Goal: Transaction & Acquisition: Purchase product/service

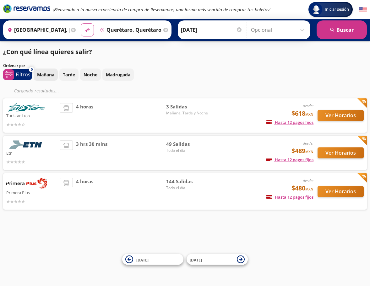
click at [46, 75] on p "Mañana" at bounding box center [45, 74] width 17 height 7
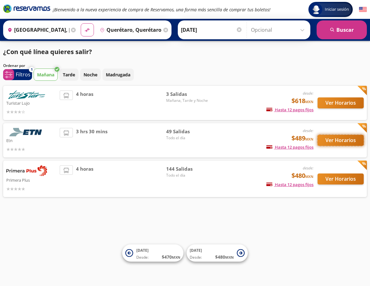
click at [336, 140] on button "Ver Horarios" at bounding box center [340, 140] width 46 height 11
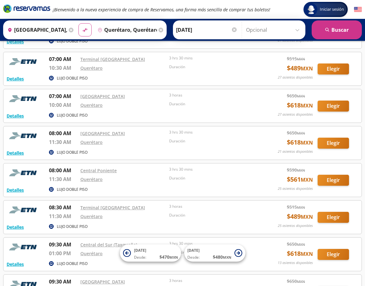
scroll to position [220, 0]
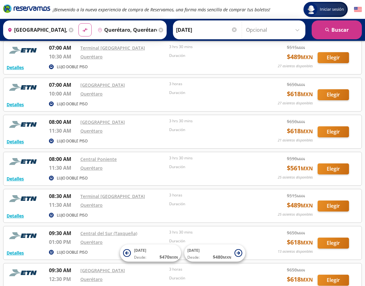
click at [120, 165] on div "Querétaro" at bounding box center [123, 168] width 86 height 8
click at [10, 179] on button "Detalles" at bounding box center [15, 178] width 17 height 7
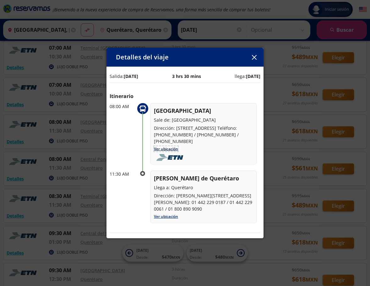
click at [171, 149] on link "Ver ubicación" at bounding box center [166, 148] width 24 height 5
click at [256, 57] on button "button" at bounding box center [253, 56] width 9 height 9
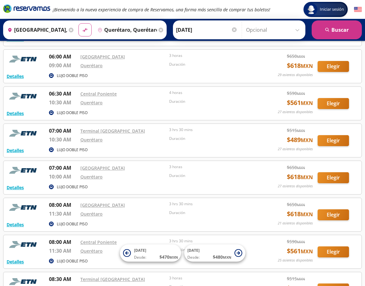
scroll to position [126, 0]
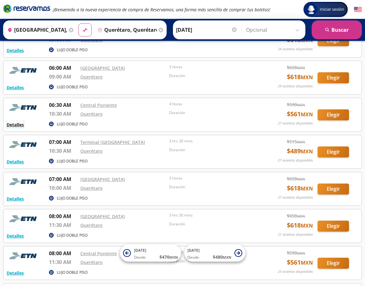
click at [21, 126] on button "Detalles" at bounding box center [15, 124] width 17 height 7
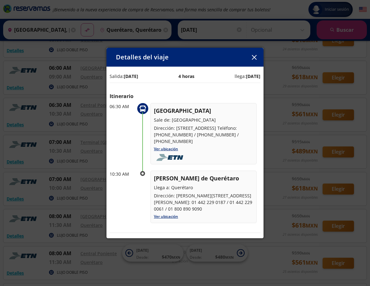
click at [252, 56] on icon "button" at bounding box center [254, 57] width 5 height 5
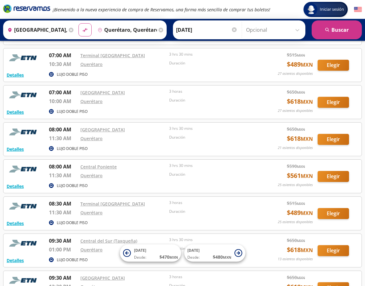
scroll to position [220, 0]
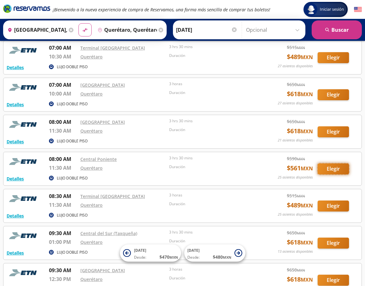
click at [335, 169] on button "Elegir" at bounding box center [333, 168] width 31 height 11
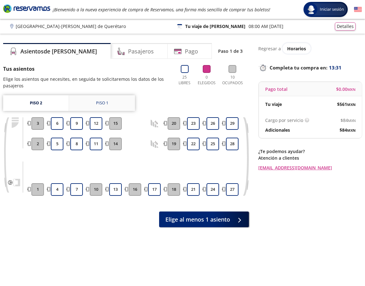
click at [103, 103] on div "Piso 1" at bounding box center [102, 103] width 12 height 6
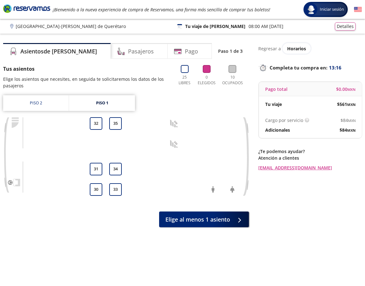
click at [206, 72] on icon at bounding box center [207, 69] width 8 height 8
click at [44, 103] on link "Piso 2" at bounding box center [36, 103] width 66 height 16
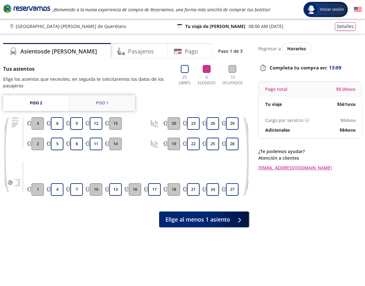
click at [113, 103] on link "Piso 1" at bounding box center [102, 103] width 66 height 16
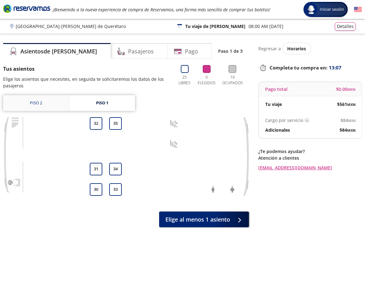
click at [30, 104] on link "Piso 2" at bounding box center [36, 103] width 66 height 16
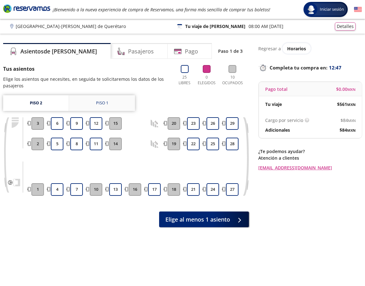
click at [110, 102] on link "Piso 1" at bounding box center [102, 103] width 66 height 16
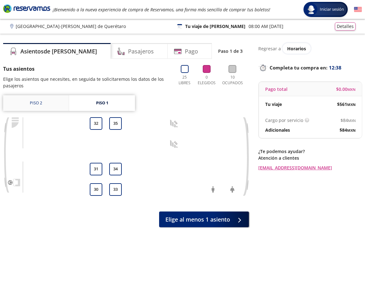
click at [45, 103] on link "Piso 2" at bounding box center [36, 103] width 66 height 16
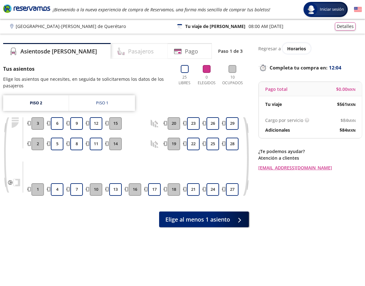
click at [128, 52] on h4 "Pasajeros" at bounding box center [141, 51] width 26 height 8
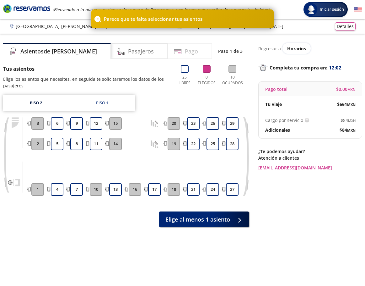
click at [187, 48] on div "Pago" at bounding box center [190, 51] width 44 height 16
click at [46, 51] on h4 "Asientos de [PERSON_NAME]" at bounding box center [58, 51] width 77 height 8
click at [59, 187] on button "4" at bounding box center [57, 189] width 13 height 13
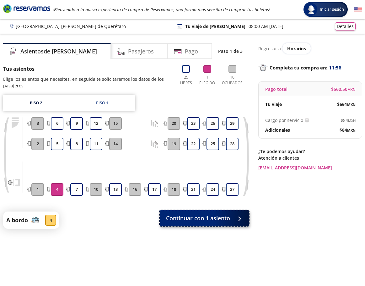
click at [214, 219] on span "Continuar con 1 asiento" at bounding box center [198, 218] width 64 height 8
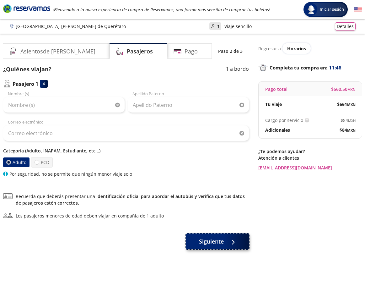
click at [220, 242] on span "Siguiente" at bounding box center [211, 241] width 25 height 8
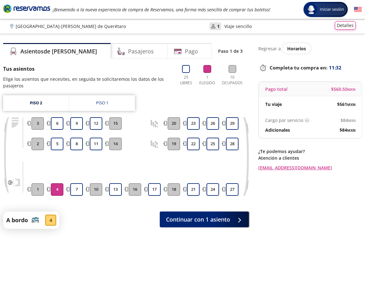
click at [347, 25] on button "Detalles" at bounding box center [345, 25] width 21 height 8
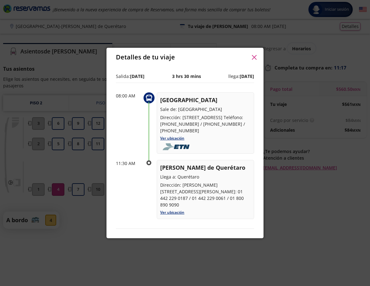
click at [255, 57] on icon "button" at bounding box center [254, 57] width 5 height 5
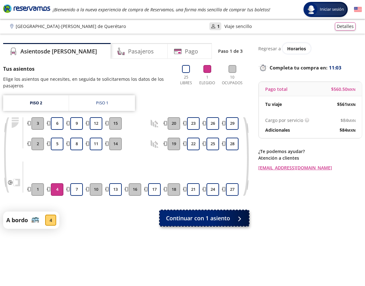
click at [220, 218] on span "Continuar con 1 asiento" at bounding box center [198, 218] width 64 height 8
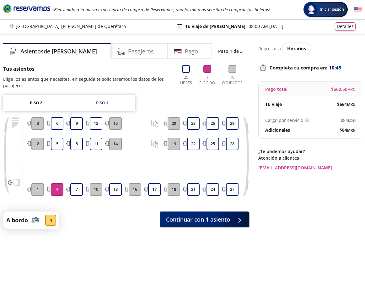
click at [97, 230] on div "Asientos de [PERSON_NAME] Pago Paso 1 de 3 Tus asientos Elige los asientos que …" at bounding box center [126, 164] width 246 height 243
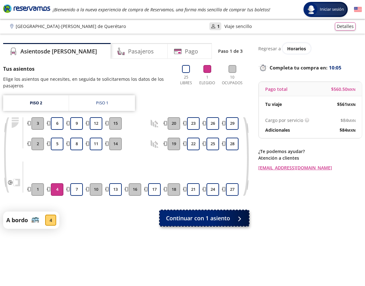
click at [199, 218] on span "Continuar con 1 asiento" at bounding box center [198, 218] width 64 height 8
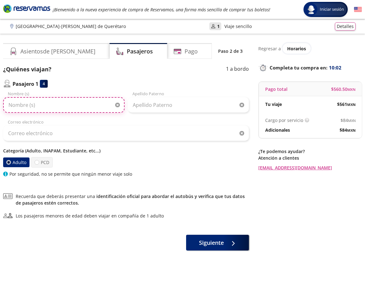
click at [38, 105] on input "Nombre (s)" at bounding box center [63, 105] width 121 height 16
type input "[PERSON_NAME] [PERSON_NAME]"
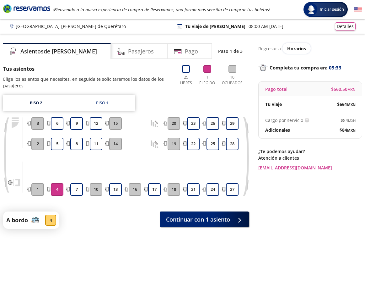
click at [55, 221] on div "4" at bounding box center [50, 219] width 11 height 11
click at [233, 28] on p "Viaje sencillo" at bounding box center [237, 26] width 27 height 7
click at [350, 27] on button "Detalles" at bounding box center [345, 25] width 21 height 8
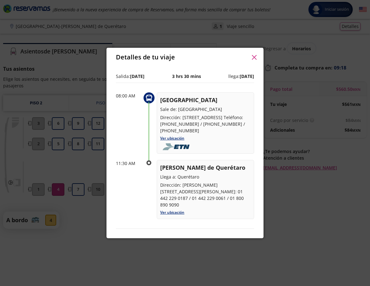
click at [256, 58] on icon "button" at bounding box center [254, 57] width 5 height 5
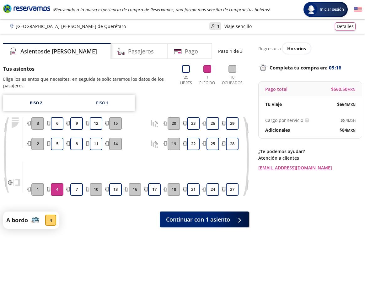
click at [60, 189] on button "4" at bounding box center [57, 189] width 13 height 13
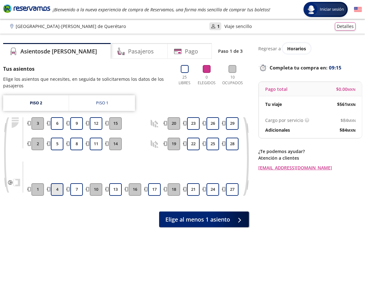
click at [60, 189] on button "4" at bounding box center [57, 189] width 13 height 13
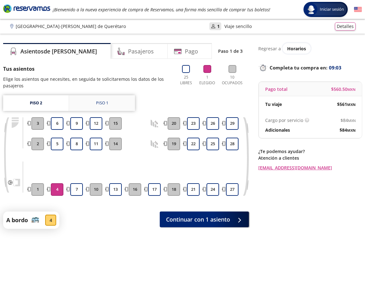
click at [104, 106] on div "Piso 1" at bounding box center [102, 103] width 12 height 6
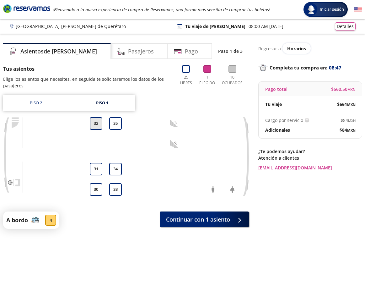
click at [95, 127] on button "32" at bounding box center [96, 123] width 13 height 13
click at [120, 126] on button "35" at bounding box center [115, 123] width 13 height 13
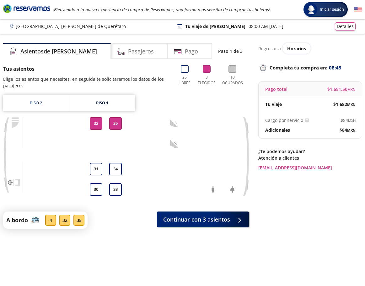
click at [120, 126] on button "35" at bounding box center [115, 123] width 13 height 13
click at [96, 126] on button "32" at bounding box center [96, 123] width 13 height 13
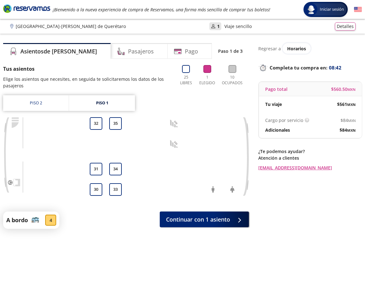
click at [54, 219] on div "4" at bounding box center [50, 219] width 11 height 11
click at [23, 51] on h4 "Asientos de [PERSON_NAME]" at bounding box center [58, 51] width 77 height 8
click at [109, 102] on link "Piso 1" at bounding box center [102, 103] width 66 height 16
click at [41, 104] on link "Piso 2" at bounding box center [36, 103] width 66 height 16
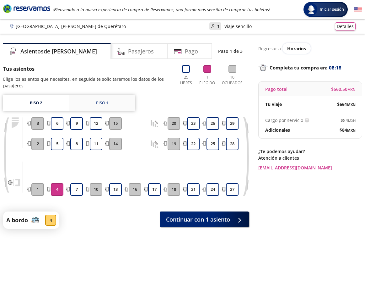
click at [98, 104] on div "Piso 1" at bounding box center [102, 103] width 12 height 6
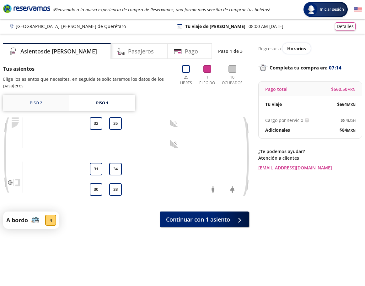
click at [43, 104] on link "Piso 2" at bounding box center [36, 103] width 66 height 16
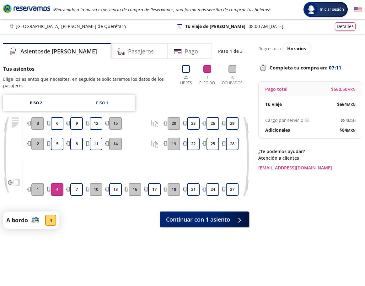
click at [56, 187] on button "4" at bounding box center [57, 189] width 13 height 13
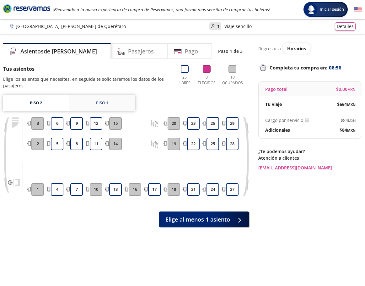
click at [103, 104] on div "Piso 1" at bounding box center [102, 103] width 12 height 6
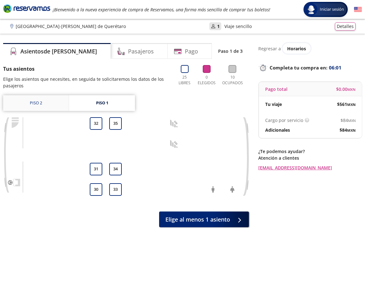
click at [42, 104] on link "Piso 2" at bounding box center [36, 103] width 66 height 16
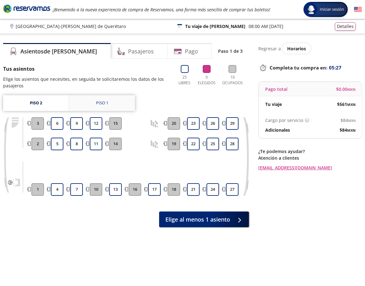
click at [105, 107] on link "Piso 1" at bounding box center [102, 103] width 66 height 16
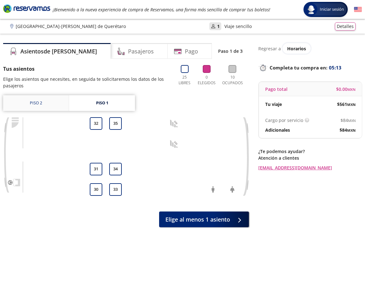
click at [49, 104] on link "Piso 2" at bounding box center [36, 103] width 66 height 16
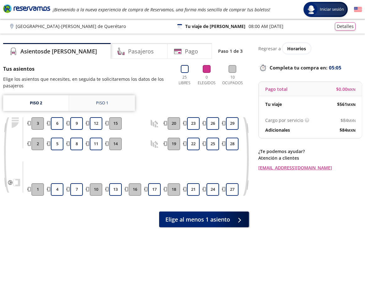
click at [101, 105] on div "Piso 1" at bounding box center [102, 103] width 12 height 6
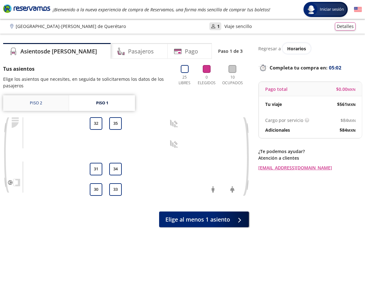
click at [41, 102] on link "Piso 2" at bounding box center [36, 103] width 66 height 16
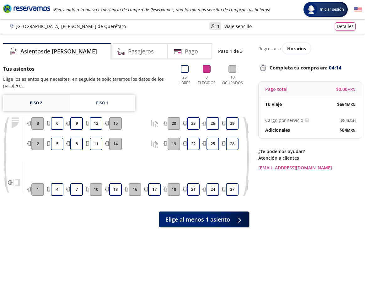
click at [38, 104] on link "Piso 2" at bounding box center [36, 103] width 66 height 16
click at [37, 104] on link "Piso 2" at bounding box center [36, 103] width 66 height 16
click at [97, 102] on div "Piso 1" at bounding box center [102, 103] width 12 height 6
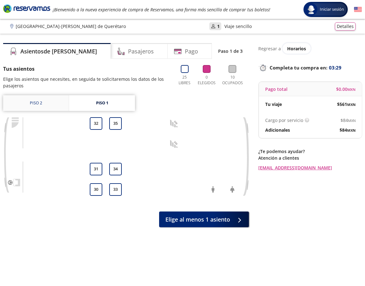
click at [34, 103] on link "Piso 2" at bounding box center [36, 103] width 66 height 16
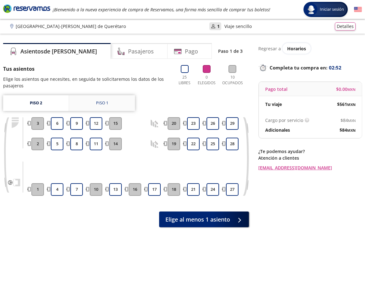
click at [104, 105] on div "Piso 1" at bounding box center [102, 103] width 12 height 6
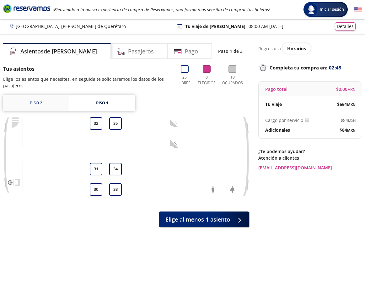
click at [57, 104] on link "Piso 2" at bounding box center [36, 103] width 66 height 16
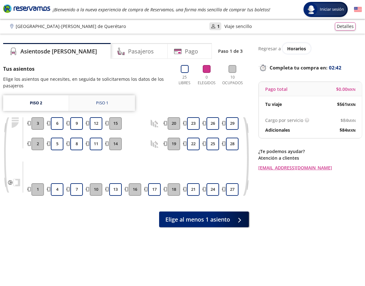
click at [96, 104] on div "Piso 1" at bounding box center [102, 103] width 12 height 6
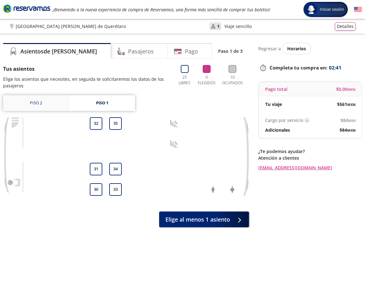
click at [42, 105] on link "Piso 2" at bounding box center [36, 103] width 66 height 16
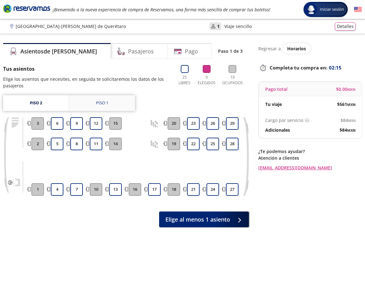
click at [97, 107] on link "Piso 1" at bounding box center [102, 103] width 66 height 16
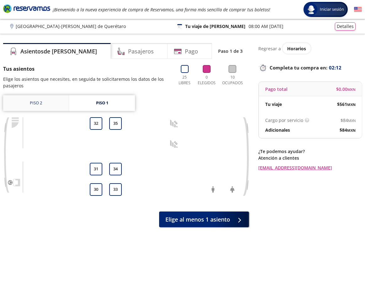
click at [35, 106] on link "Piso 2" at bounding box center [36, 103] width 66 height 16
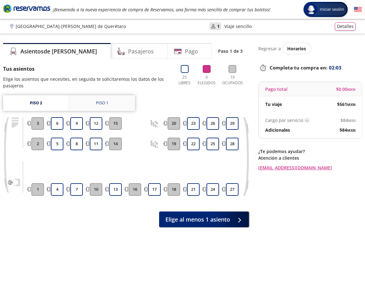
click at [108, 104] on link "Piso 1" at bounding box center [102, 103] width 66 height 16
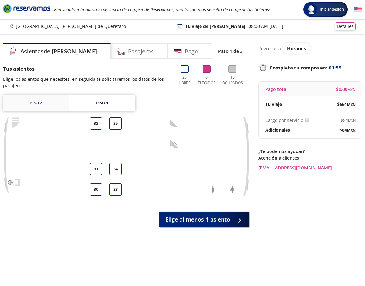
click at [38, 103] on link "Piso 2" at bounding box center [36, 103] width 66 height 16
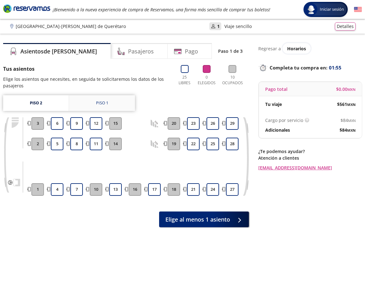
click at [100, 102] on div "Piso 1" at bounding box center [102, 103] width 12 height 6
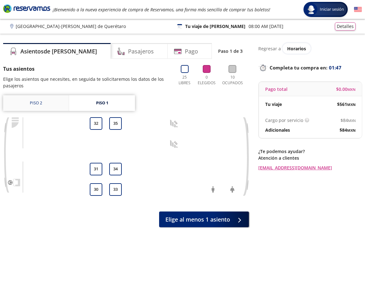
click at [46, 104] on link "Piso 2" at bounding box center [36, 103] width 66 height 16
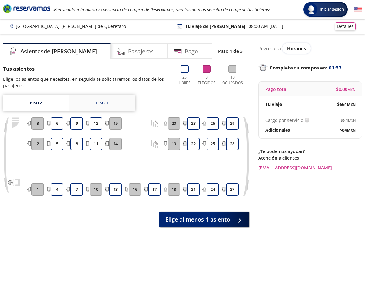
click at [104, 107] on link "Piso 1" at bounding box center [102, 103] width 66 height 16
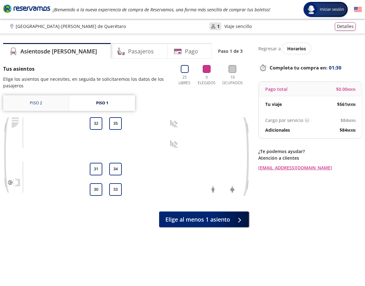
click at [41, 103] on link "Piso 2" at bounding box center [36, 103] width 66 height 16
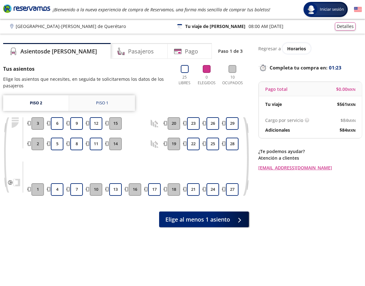
click at [105, 104] on div "Piso 1" at bounding box center [102, 103] width 12 height 6
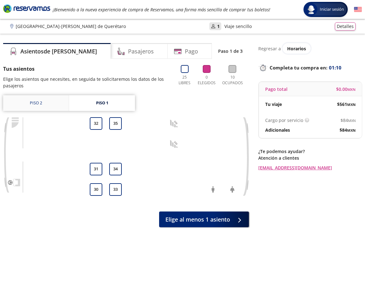
click at [45, 105] on link "Piso 2" at bounding box center [36, 103] width 66 height 16
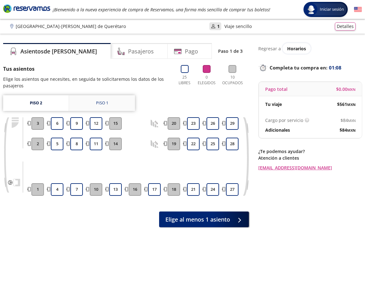
click at [103, 104] on div "Piso 1" at bounding box center [102, 103] width 12 height 6
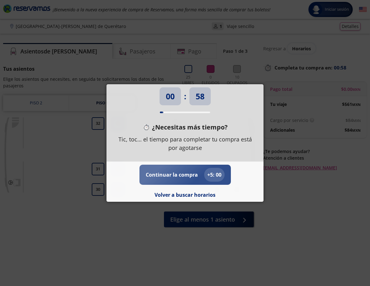
click at [189, 174] on p "Continuar la compra" at bounding box center [172, 175] width 52 height 8
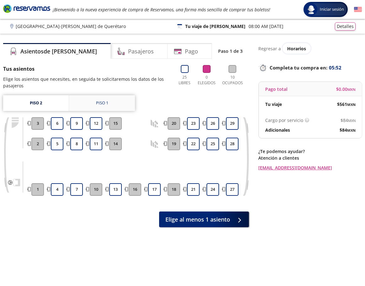
click at [101, 104] on div "Piso 1" at bounding box center [102, 103] width 12 height 6
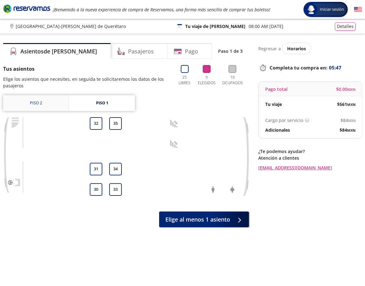
click at [56, 104] on link "Piso 2" at bounding box center [36, 103] width 66 height 16
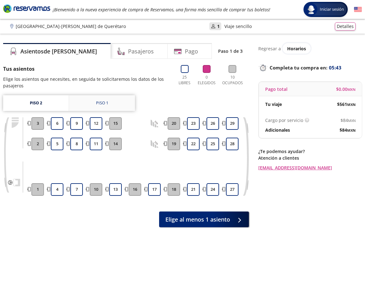
click at [89, 104] on link "Piso 1" at bounding box center [102, 103] width 66 height 16
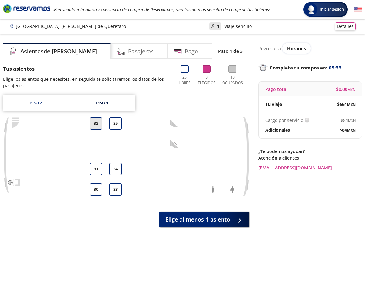
click at [99, 124] on button "32" at bounding box center [96, 123] width 13 height 13
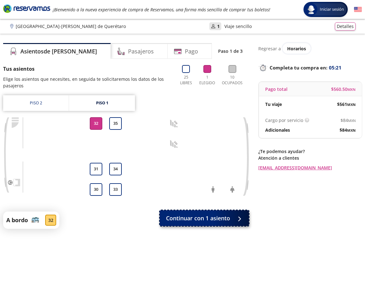
click at [197, 219] on span "Continuar con 1 asiento" at bounding box center [198, 218] width 64 height 8
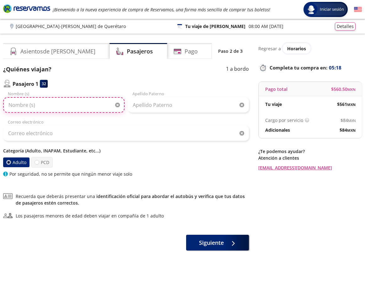
click at [31, 104] on input "Nombre (s)" at bounding box center [63, 105] width 121 height 16
type input "[PERSON_NAME] [PERSON_NAME]"
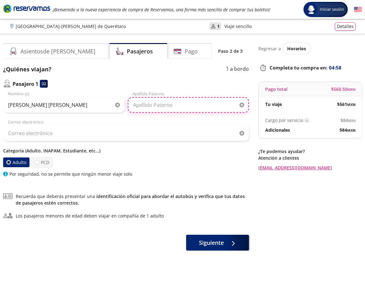
click at [137, 104] on input "Apellido Paterno" at bounding box center [188, 105] width 121 height 16
type input "G"
click at [140, 104] on input "Huerrera" at bounding box center [188, 105] width 121 height 16
type input "[PERSON_NAME]"
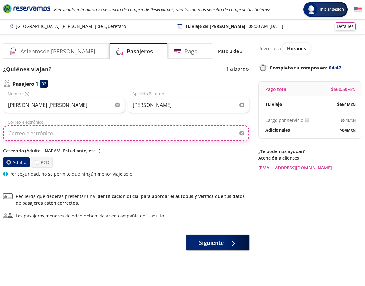
click at [164, 130] on input "Correo electrónico" at bounding box center [126, 133] width 246 height 16
click at [56, 135] on input "Correo electrónico" at bounding box center [126, 133] width 246 height 16
type input "marisaah"
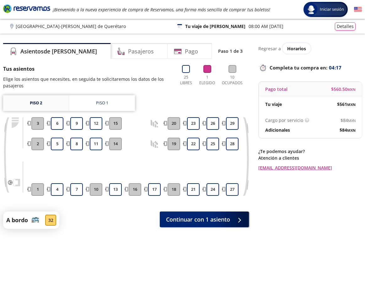
click at [35, 103] on link "Piso 2" at bounding box center [36, 103] width 66 height 16
click at [32, 102] on link "Piso 2" at bounding box center [36, 103] width 66 height 16
click at [103, 103] on div "Piso 1" at bounding box center [102, 103] width 12 height 6
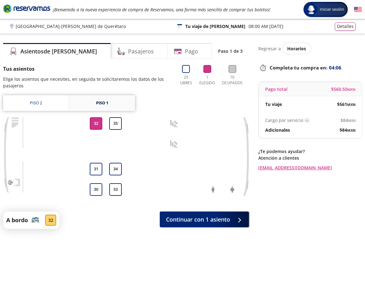
click at [103, 103] on div "Piso 1" at bounding box center [102, 103] width 12 height 6
click at [46, 105] on link "Piso 2" at bounding box center [36, 103] width 66 height 16
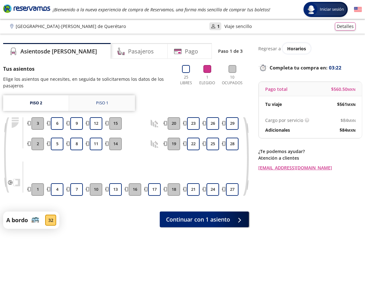
click at [96, 103] on div "Piso 1" at bounding box center [102, 103] width 12 height 6
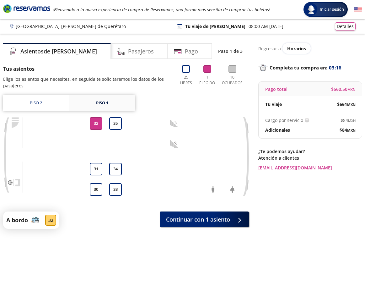
click at [104, 101] on div "Piso 1" at bounding box center [102, 103] width 12 height 6
click at [38, 104] on link "Piso 2" at bounding box center [36, 103] width 66 height 16
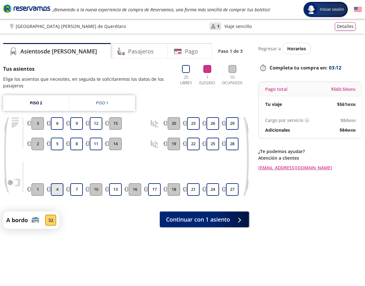
click at [61, 190] on button "4" at bounding box center [57, 189] width 13 height 13
click at [101, 103] on div "Piso 1" at bounding box center [102, 103] width 12 height 6
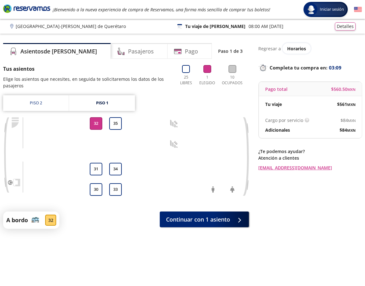
click at [94, 124] on button "32" at bounding box center [96, 123] width 13 height 13
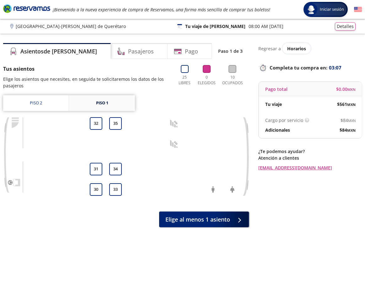
click at [100, 104] on div "Piso 1" at bounding box center [102, 103] width 12 height 6
click at [42, 103] on link "Piso 2" at bounding box center [36, 103] width 66 height 16
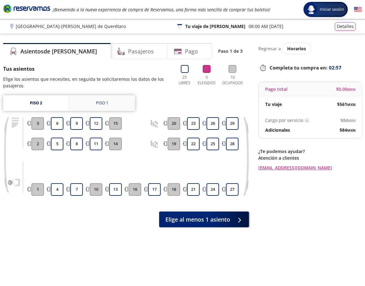
click at [105, 104] on div "Piso 1" at bounding box center [102, 103] width 12 height 6
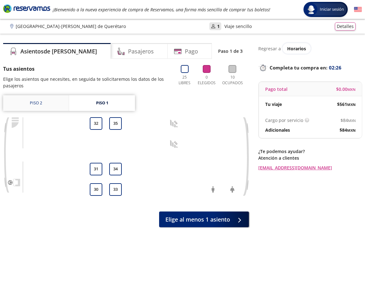
click at [41, 101] on link "Piso 2" at bounding box center [36, 103] width 66 height 16
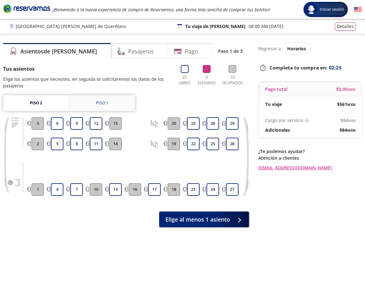
click at [105, 100] on div "Piso 1" at bounding box center [102, 103] width 12 height 6
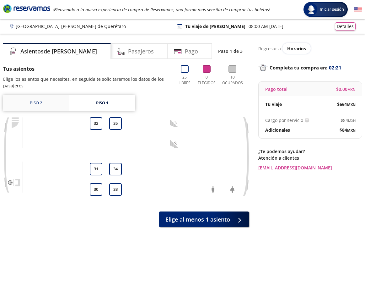
click at [39, 104] on link "Piso 2" at bounding box center [36, 103] width 66 height 16
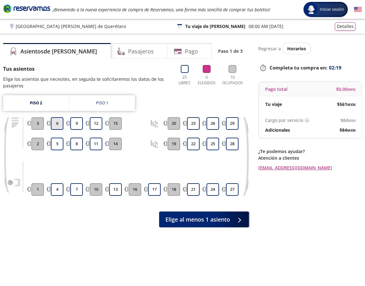
click at [51, 123] on button "6" at bounding box center [57, 123] width 13 height 13
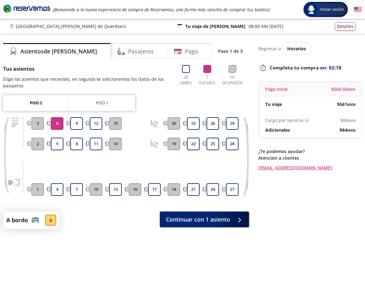
click at [51, 123] on button "6" at bounding box center [57, 123] width 13 height 13
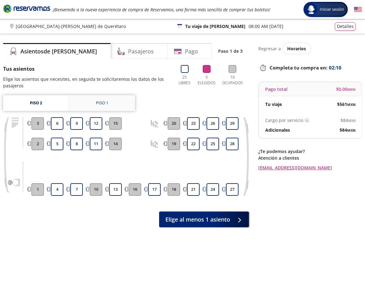
click at [102, 106] on link "Piso 1" at bounding box center [102, 103] width 66 height 16
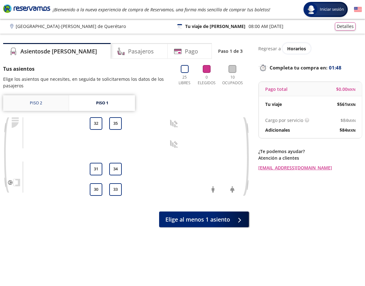
click at [34, 103] on link "Piso 2" at bounding box center [36, 103] width 66 height 16
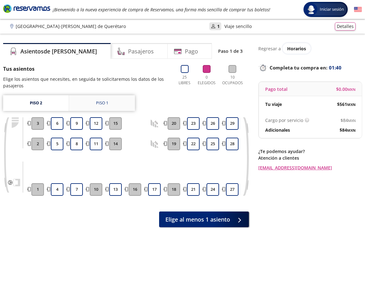
click at [96, 104] on div "Piso 1" at bounding box center [102, 103] width 12 height 6
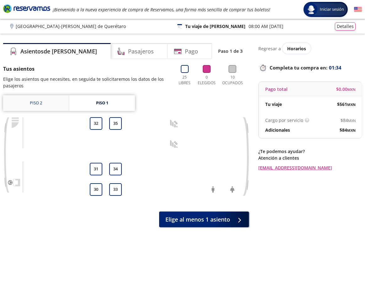
click at [45, 102] on link "Piso 2" at bounding box center [36, 103] width 66 height 16
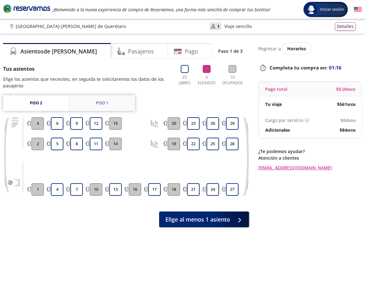
click at [103, 103] on div "Piso 1" at bounding box center [102, 103] width 12 height 6
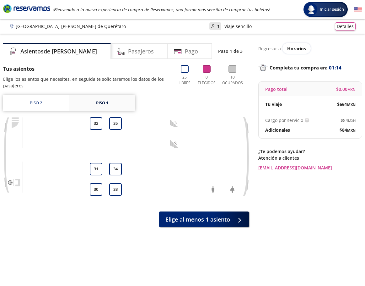
click at [103, 103] on div "Piso 1" at bounding box center [102, 103] width 12 height 6
click at [40, 104] on link "Piso 2" at bounding box center [36, 103] width 66 height 16
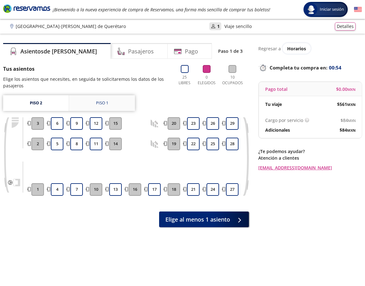
click at [105, 103] on div "Piso 1" at bounding box center [102, 103] width 12 height 6
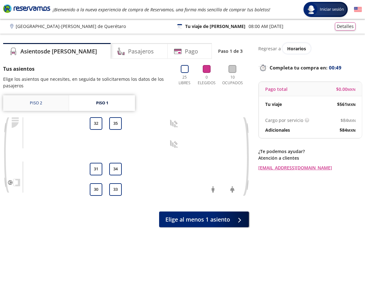
click at [39, 104] on link "Piso 2" at bounding box center [36, 103] width 66 height 16
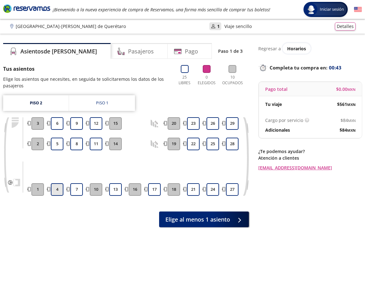
click at [60, 191] on button "4" at bounding box center [57, 189] width 13 height 13
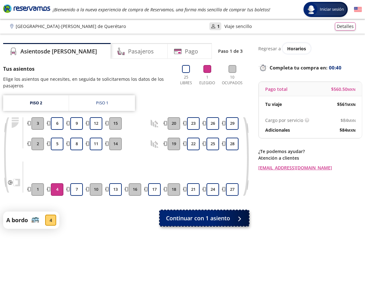
click at [218, 220] on span "Continuar con 1 asiento" at bounding box center [198, 218] width 64 height 8
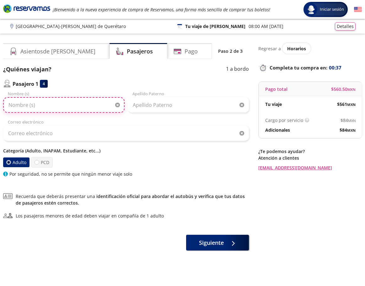
click at [30, 106] on input "Nombre (s)" at bounding box center [63, 105] width 121 height 16
click at [20, 105] on input "[PERSON_NAME] [PERSON_NAME]" at bounding box center [63, 105] width 121 height 16
type input "[PERSON_NAME] [PERSON_NAME]"
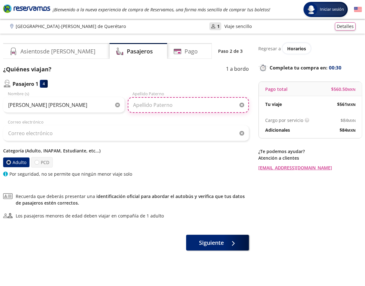
drag, startPoint x: 159, startPoint y: 103, endPoint x: 160, endPoint y: 97, distance: 6.0
click at [159, 103] on input "Apellido Paterno" at bounding box center [188, 105] width 121 height 16
type input "[PERSON_NAME]"
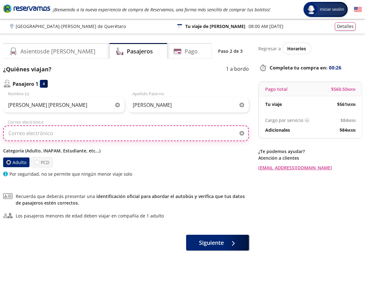
click at [56, 136] on input "Correo electrónico" at bounding box center [126, 133] width 246 height 16
type input "[EMAIL_ADDRESS][DOMAIN_NAME]"
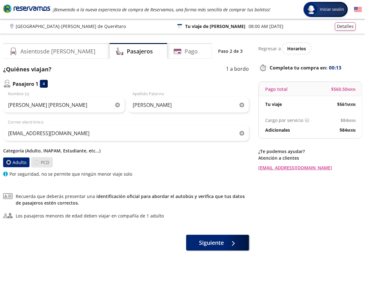
click at [38, 163] on div at bounding box center [37, 162] width 5 height 5
click at [38, 163] on input "PCD" at bounding box center [37, 162] width 4 height 4
radio input "true"
click at [13, 162] on label "Adulto" at bounding box center [16, 162] width 27 height 10
click at [11, 162] on input "Adulto" at bounding box center [9, 162] width 4 height 4
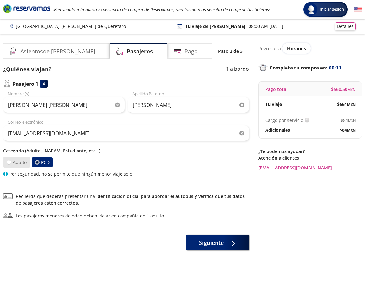
radio input "true"
radio input "false"
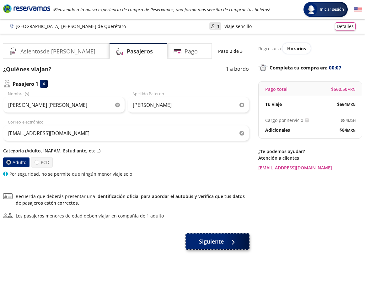
click at [216, 243] on span "Siguiente" at bounding box center [211, 241] width 25 height 8
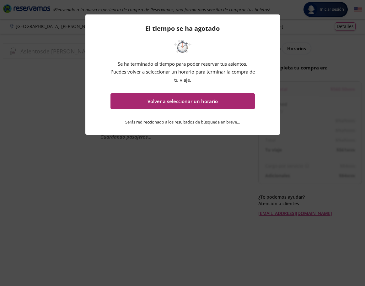
click at [193, 102] on button "Volver a seleccionar un horario" at bounding box center [182, 101] width 144 height 16
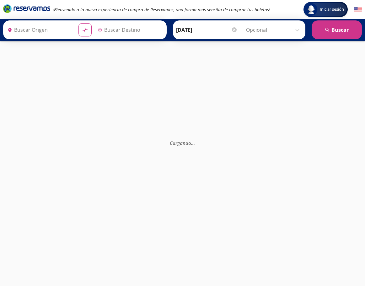
type input "Querétaro, Querétaro"
type input "[GEOGRAPHIC_DATA], [GEOGRAPHIC_DATA]"
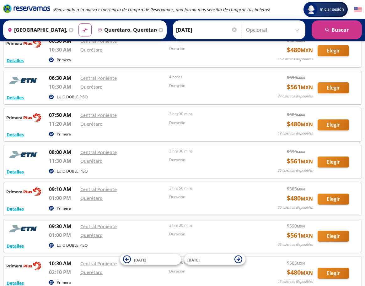
scroll to position [63, 0]
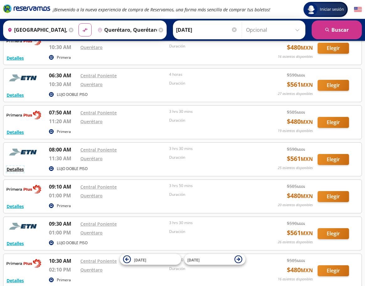
click at [22, 171] on button "Detalles" at bounding box center [15, 169] width 17 height 7
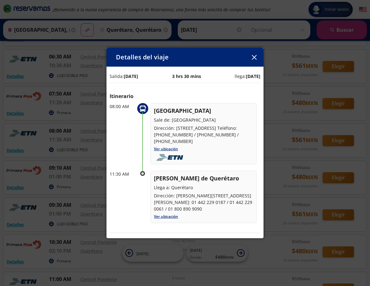
click at [254, 56] on icon "button" at bounding box center [254, 57] width 5 height 5
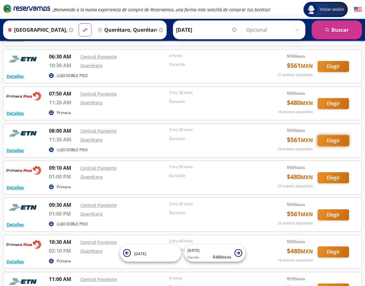
click at [331, 139] on button "Elegir" at bounding box center [333, 140] width 31 height 11
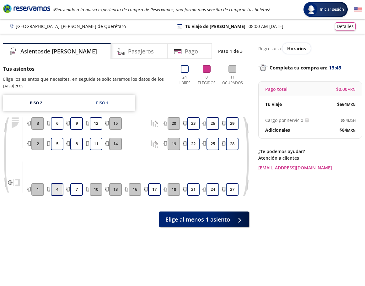
click at [57, 189] on button "4" at bounding box center [57, 189] width 13 height 13
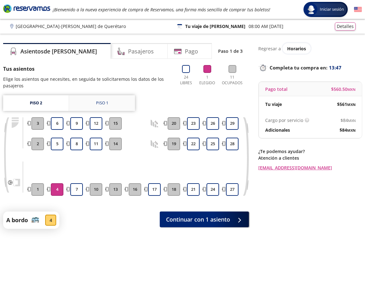
click at [107, 104] on div "Piso 1" at bounding box center [102, 103] width 12 height 6
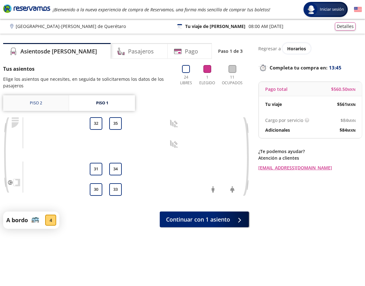
click at [42, 104] on link "Piso 2" at bounding box center [36, 103] width 66 height 16
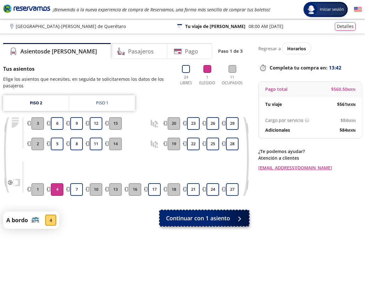
click at [191, 217] on span "Continuar con 1 asiento" at bounding box center [198, 218] width 64 height 8
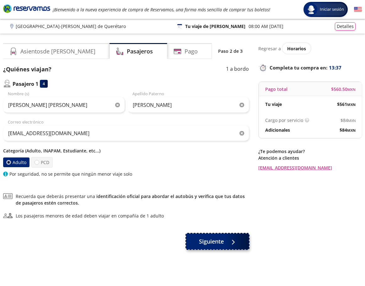
click at [209, 241] on span "Siguiente" at bounding box center [211, 241] width 25 height 8
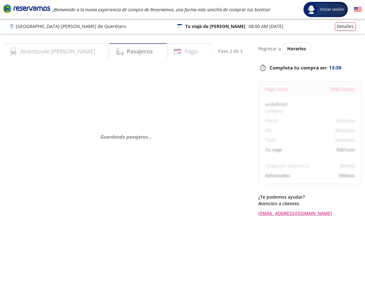
select select "MX"
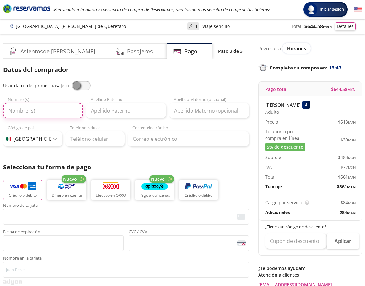
click at [31, 108] on input "Nombre (s)" at bounding box center [43, 111] width 80 height 16
type input "[PERSON_NAME] [PERSON_NAME]"
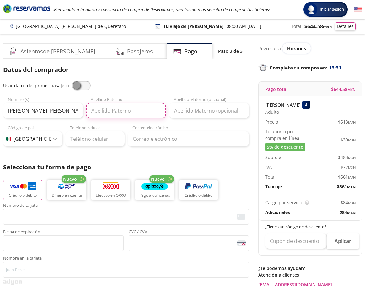
click at [106, 113] on input "Apellido Paterno" at bounding box center [126, 111] width 80 height 16
type input "[PERSON_NAME]"
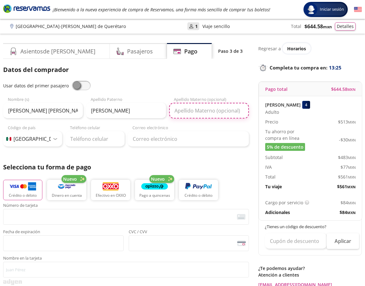
click at [183, 110] on input "Apellido Materno (opcional)" at bounding box center [209, 111] width 80 height 16
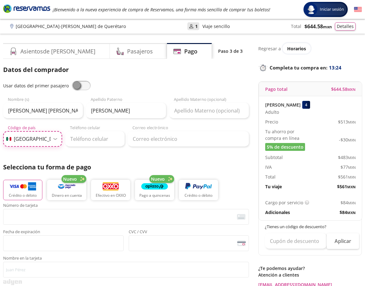
click at [34, 140] on select "Código de país [GEOGRAPHIC_DATA] +1 [GEOGRAPHIC_DATA] +52 [GEOGRAPHIC_DATA] +57…" at bounding box center [32, 139] width 59 height 16
click at [88, 139] on input "Teléfono celular" at bounding box center [94, 139] width 59 height 16
type input "55 2900 3888"
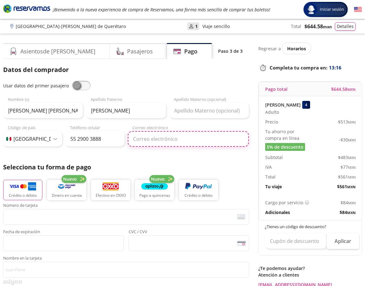
click at [146, 139] on input "Correo electrónico" at bounding box center [188, 139] width 121 height 16
type input "[EMAIL_ADDRESS][DOMAIN_NAME]"
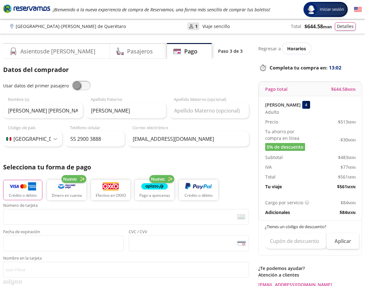
click at [216, 164] on p "Selecciona tu forma de pago" at bounding box center [126, 166] width 246 height 9
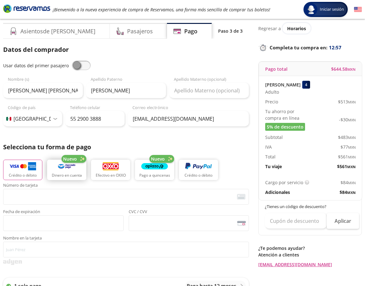
scroll to position [31, 0]
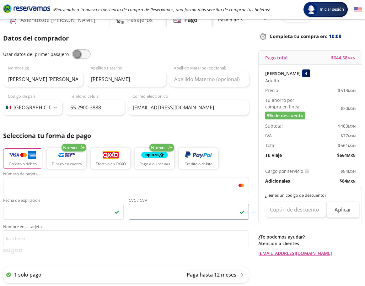
click at [153, 217] on span "<p>Your browser does not support iframes.</p>" at bounding box center [189, 212] width 121 height 16
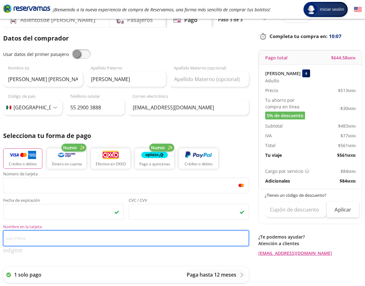
click at [53, 240] on input "Nombre en la tarjeta" at bounding box center [126, 238] width 246 height 16
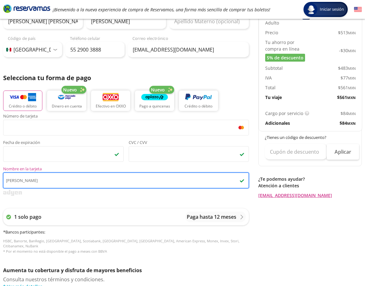
scroll to position [94, 0]
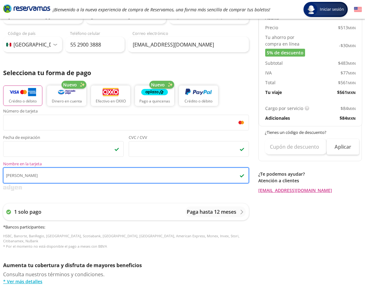
click at [43, 177] on input "[PERSON_NAME]" at bounding box center [126, 175] width 246 height 16
type input "[PERSON_NAME]"
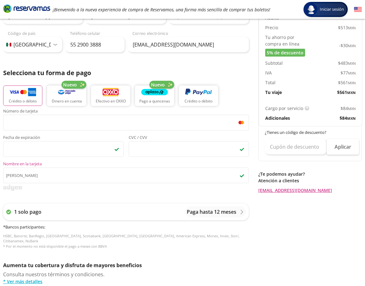
click at [279, 239] on div "Regresar a Horarios Completa tu compra en : 09:34 Pago total $ 644.58 MXN [PERS…" at bounding box center [310, 167] width 104 height 436
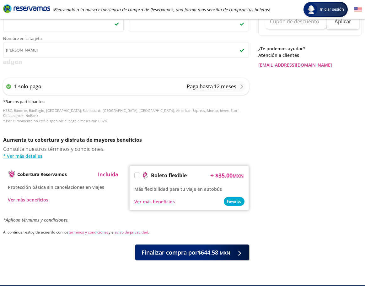
scroll to position [229, 0]
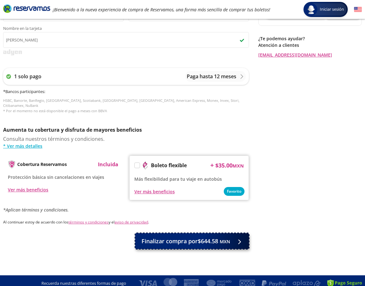
click at [194, 239] on span "Finalizar compra por $644.58 MXN" at bounding box center [186, 241] width 89 height 8
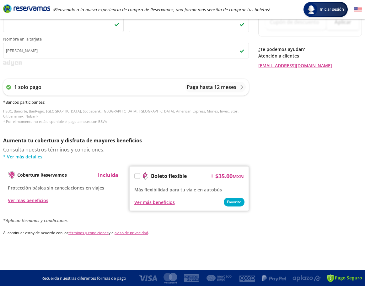
scroll to position [0, 0]
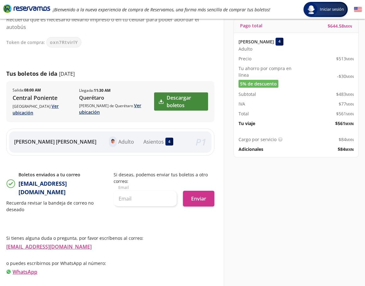
scroll to position [63, 0]
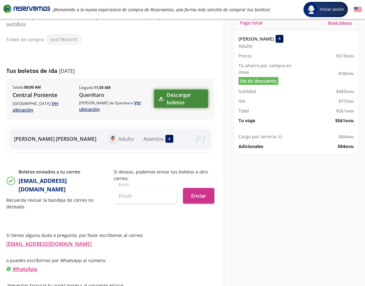
click at [168, 99] on link "Descargar boletos" at bounding box center [181, 98] width 54 height 18
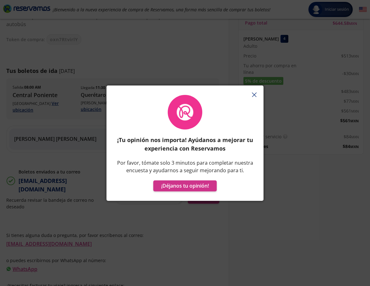
click at [255, 94] on line "button" at bounding box center [254, 95] width 4 height 4
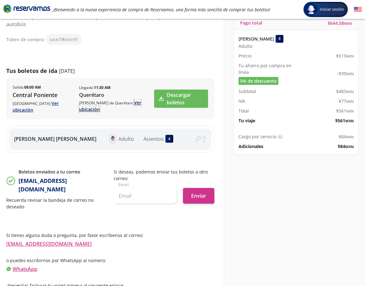
click at [92, 110] on link "Ver ubicación" at bounding box center [110, 105] width 62 height 13
click at [174, 97] on link "Descargar boletos" at bounding box center [181, 98] width 54 height 18
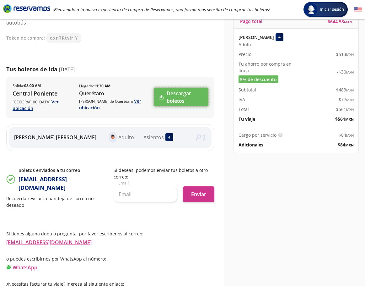
scroll to position [72, 0]
